Goal: Use online tool/utility: Utilize a website feature to perform a specific function

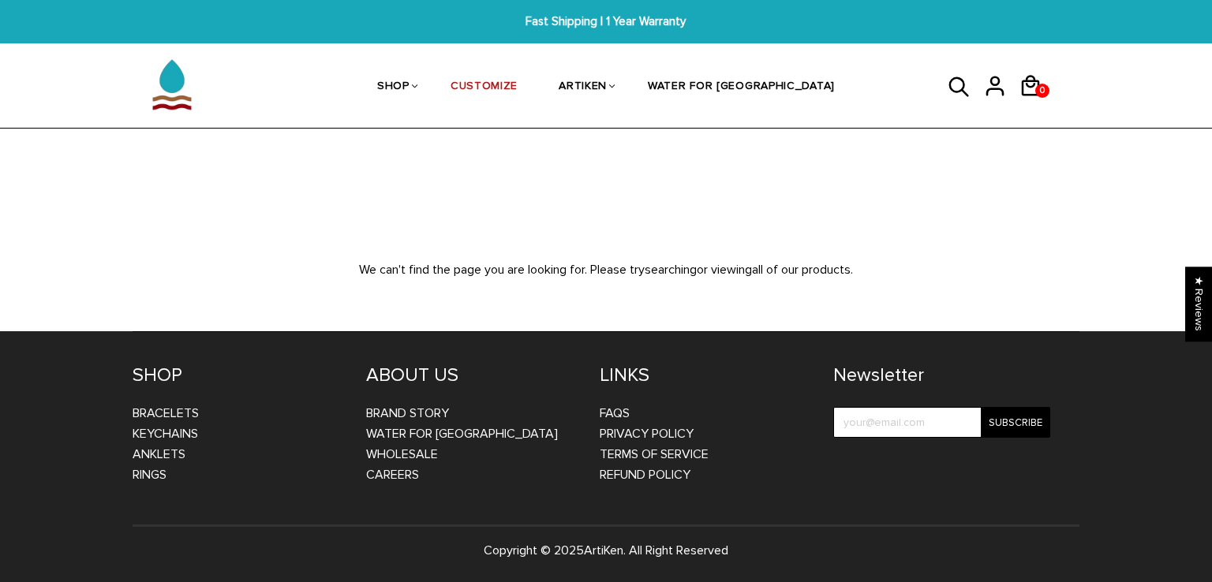
click at [111, 244] on wlm "404 Page Not Found Home / 404 We can't find the page you are looking for. Pleas…" at bounding box center [606, 219] width 994 height 119
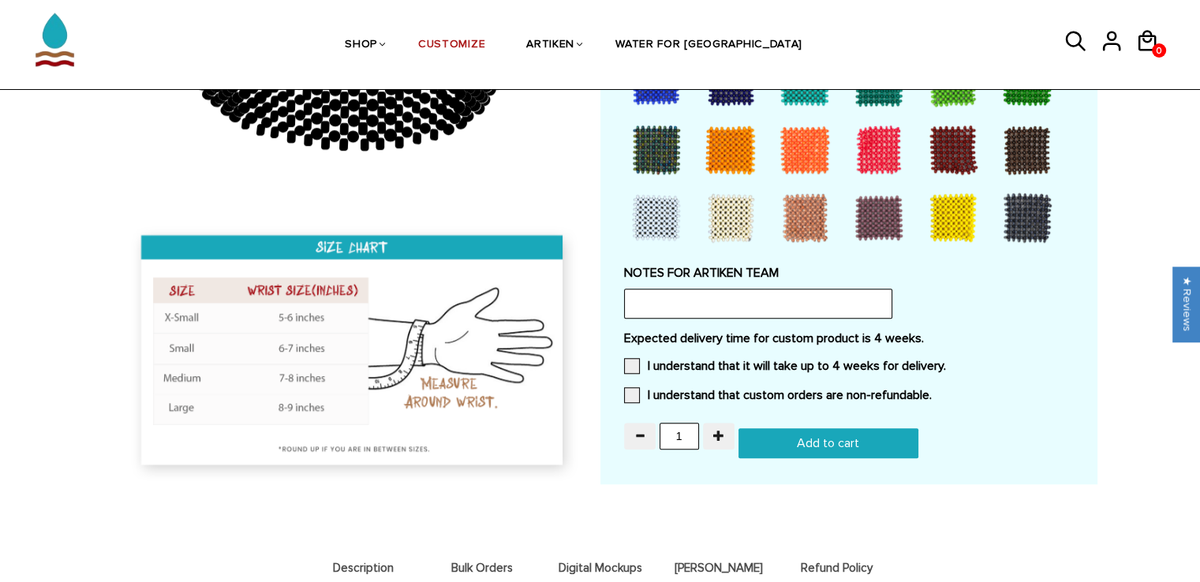
scroll to position [1262, 0]
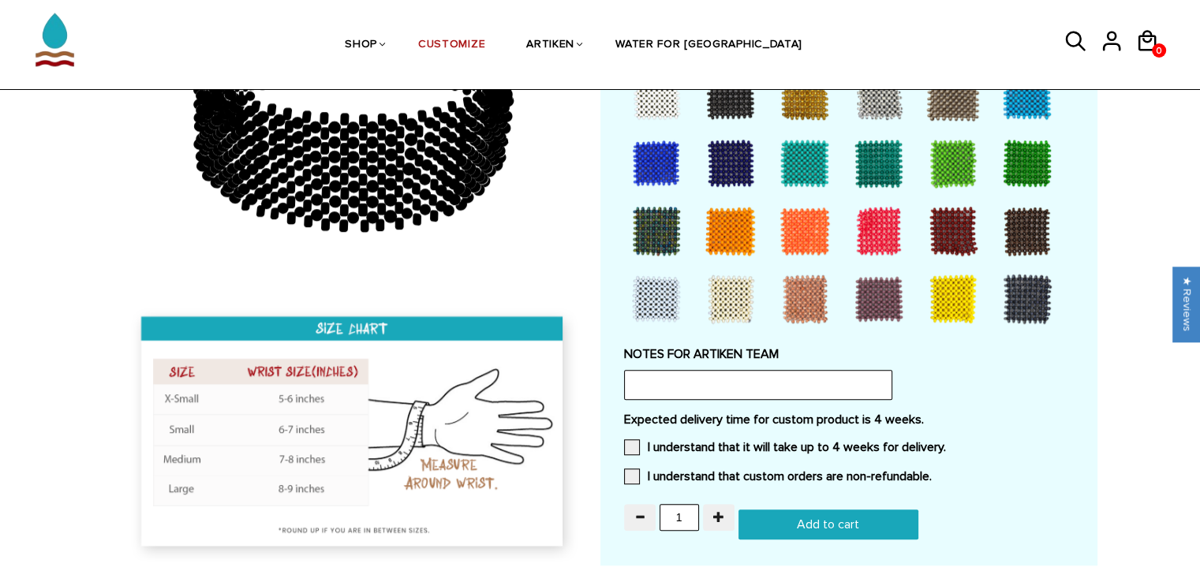
click at [723, 315] on div at bounding box center [730, 298] width 63 height 63
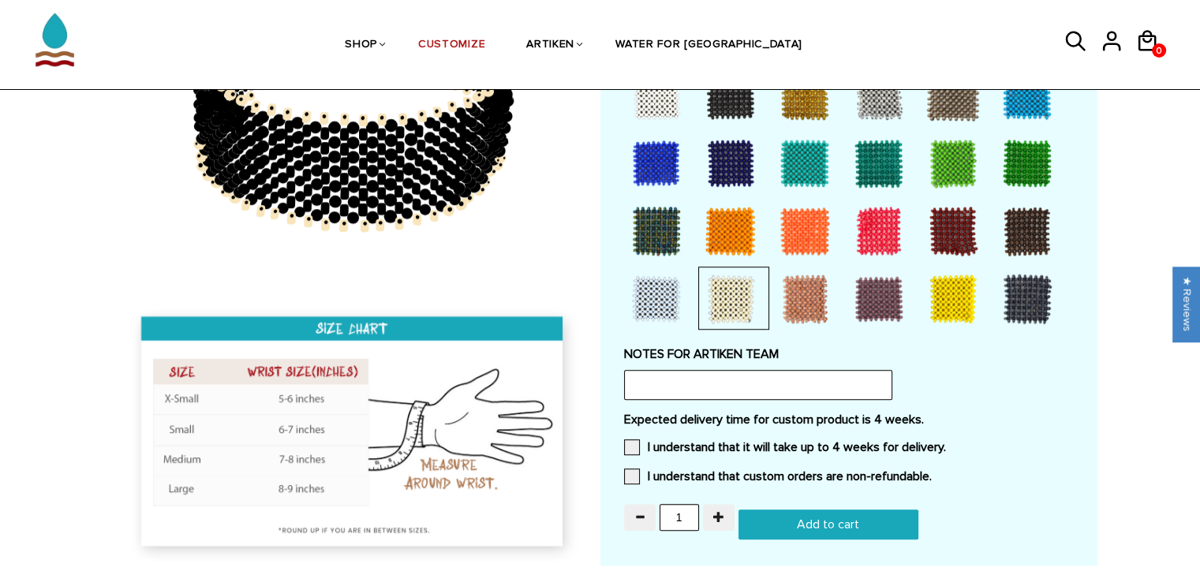
click at [672, 299] on div at bounding box center [656, 298] width 63 height 63
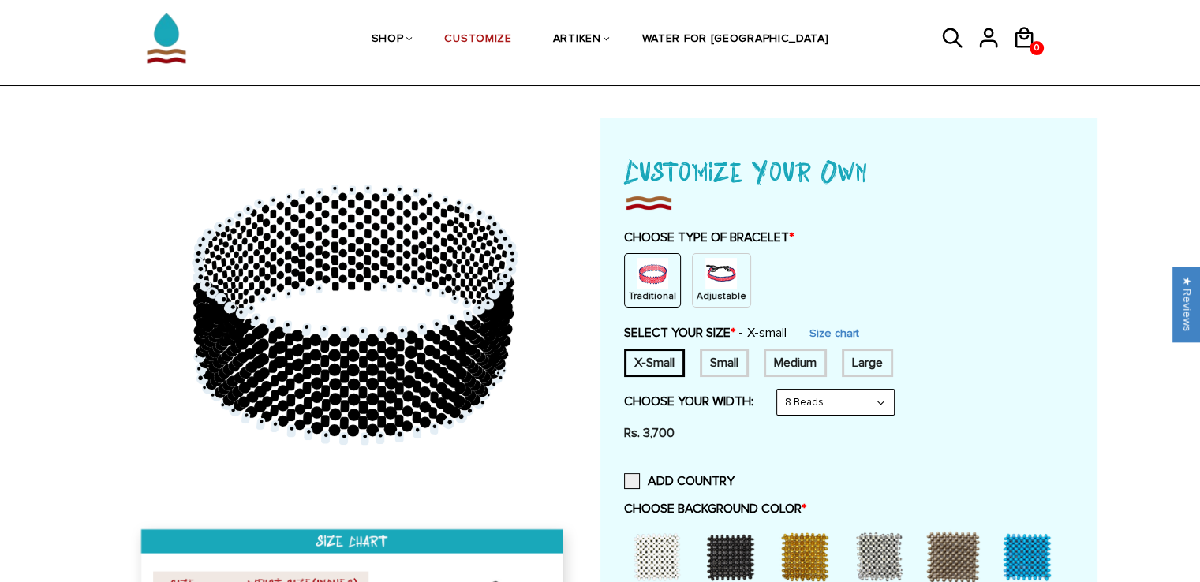
scroll to position [0, 0]
